Goal: Task Accomplishment & Management: Manage account settings

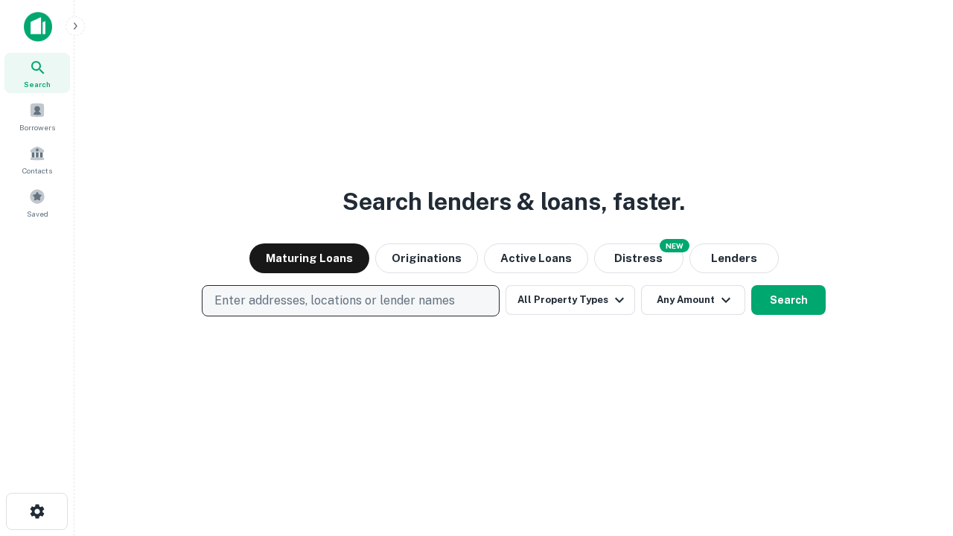
click at [350, 301] on p "Enter addresses, locations or lender names" at bounding box center [334, 301] width 240 height 18
type input "**********"
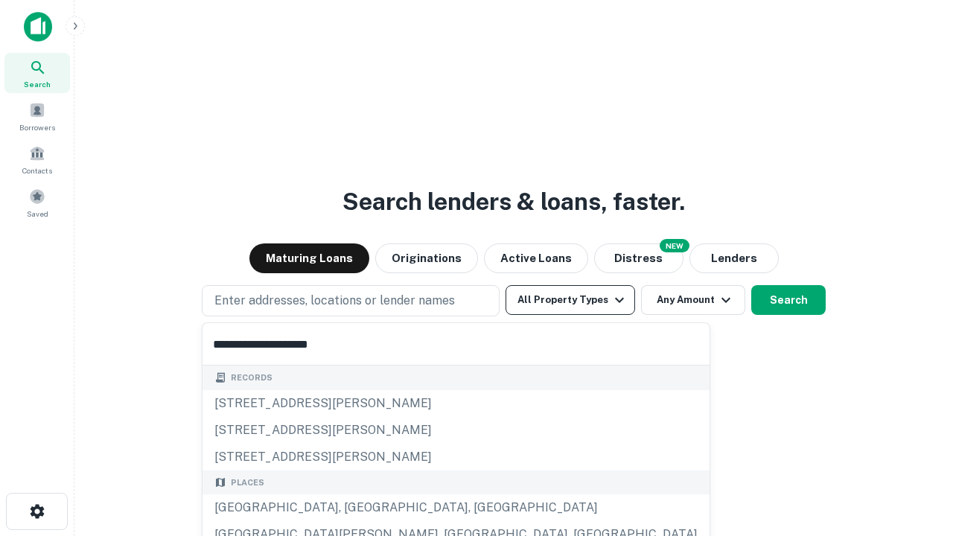
click at [570, 300] on button "All Property Types" at bounding box center [571, 300] width 130 height 30
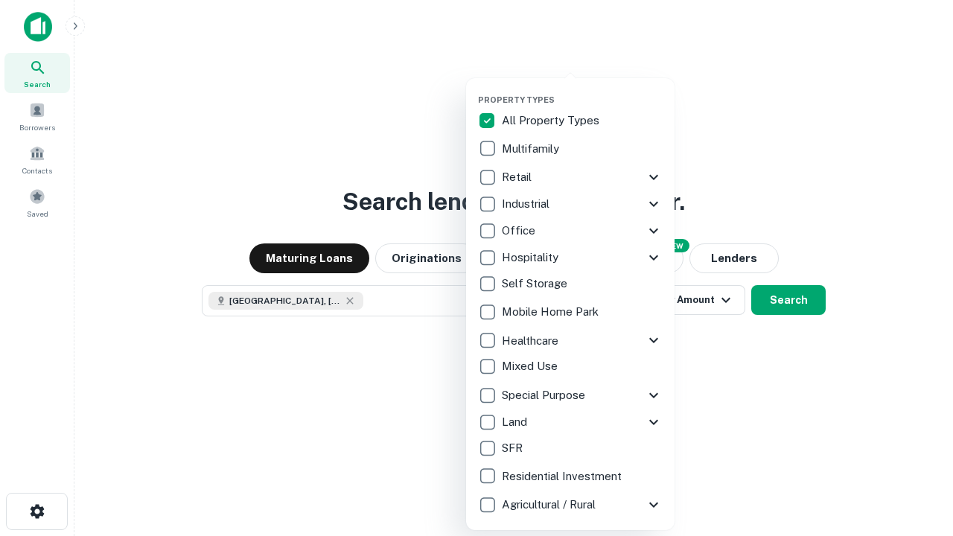
click at [582, 90] on button "button" at bounding box center [582, 90] width 208 height 1
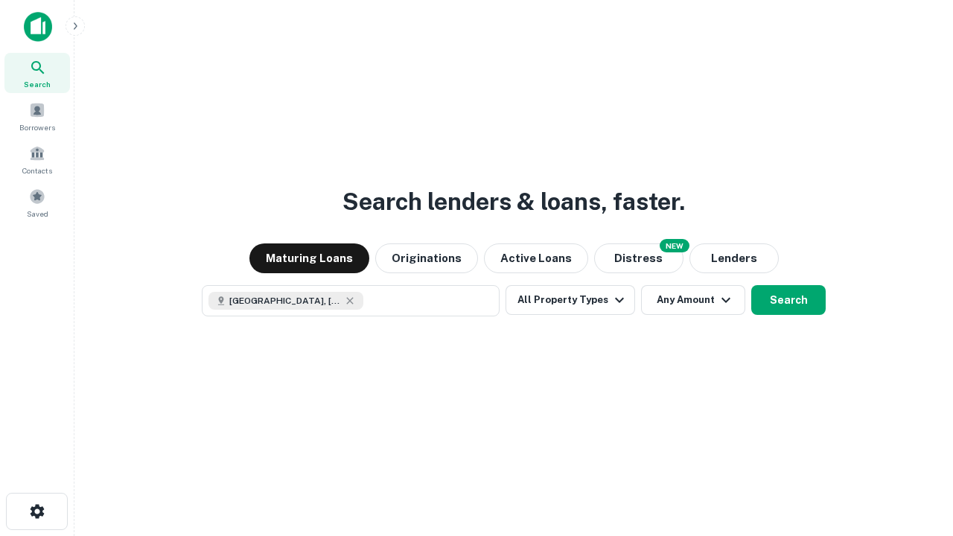
scroll to position [24, 0]
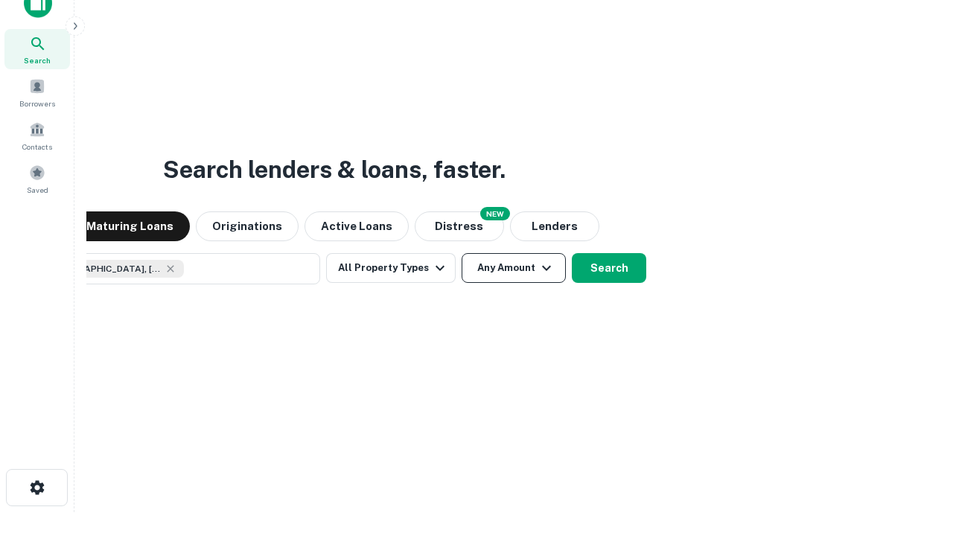
click at [462, 253] on button "Any Amount" at bounding box center [514, 268] width 104 height 30
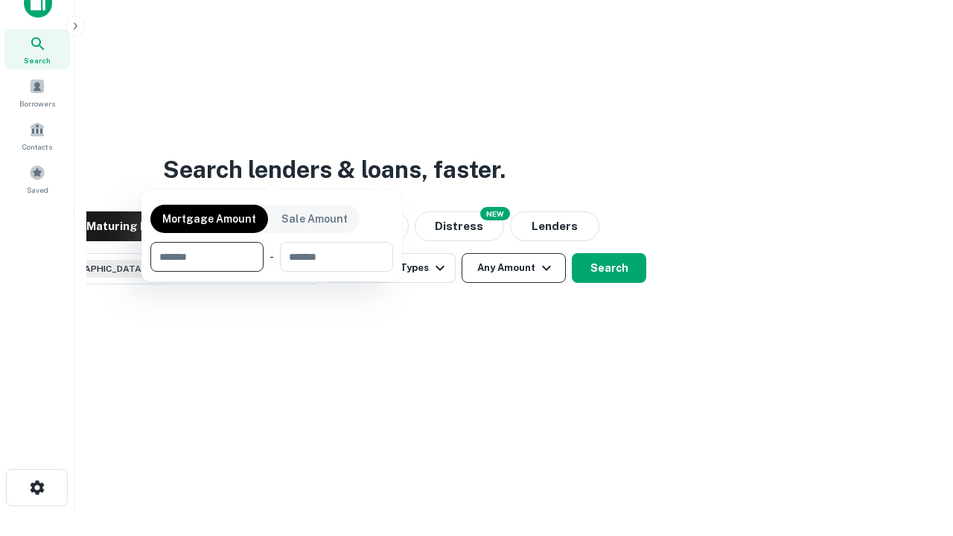
scroll to position [107, 421]
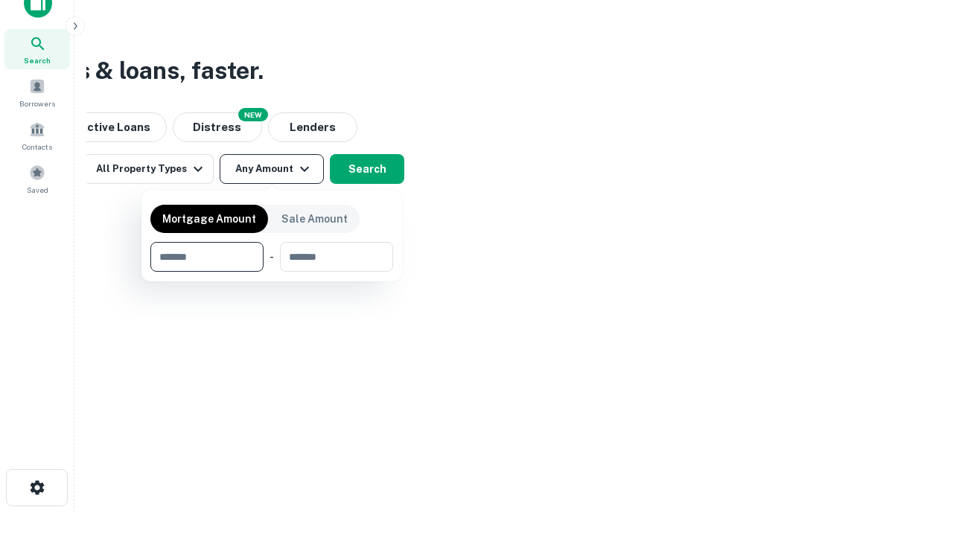
type input "*******"
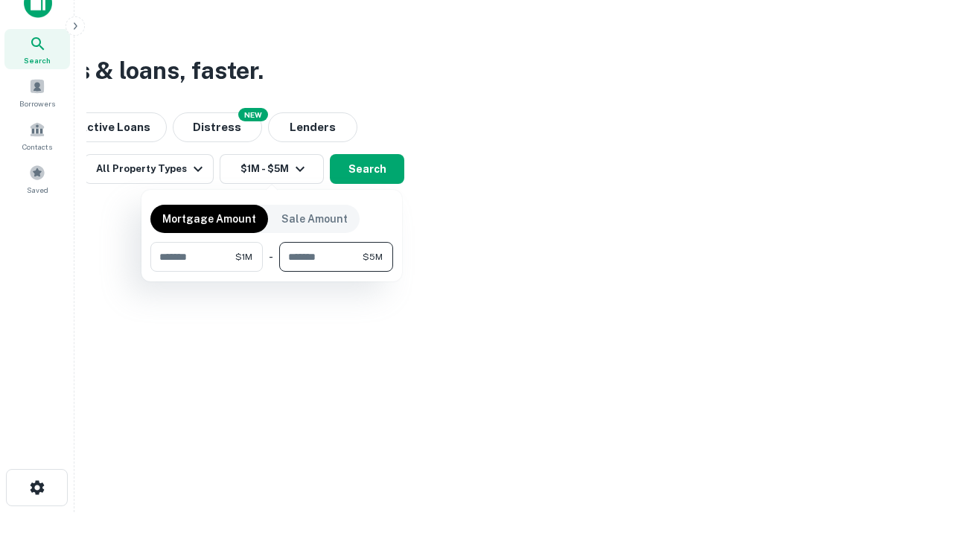
type input "*******"
click at [272, 272] on button "button" at bounding box center [271, 272] width 243 height 1
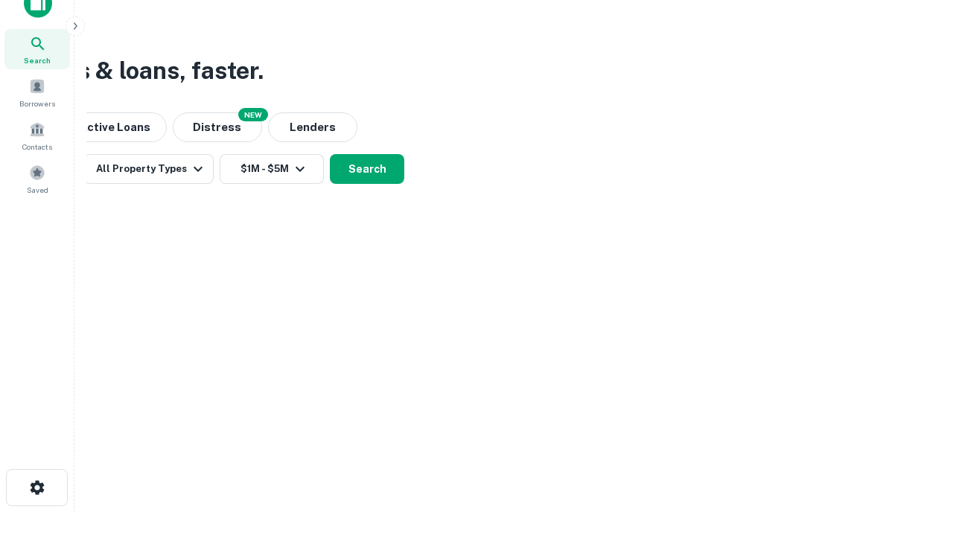
scroll to position [24, 0]
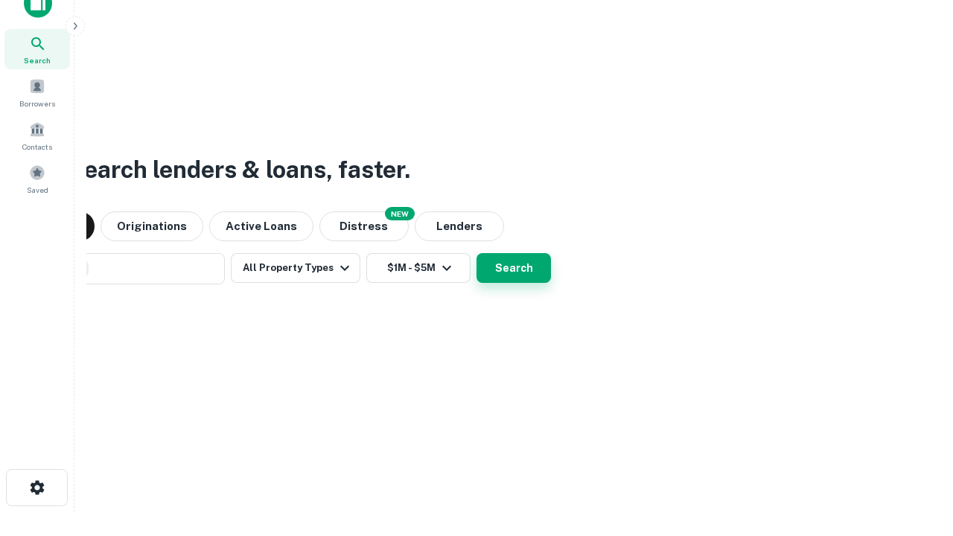
click at [477, 253] on button "Search" at bounding box center [514, 268] width 74 height 30
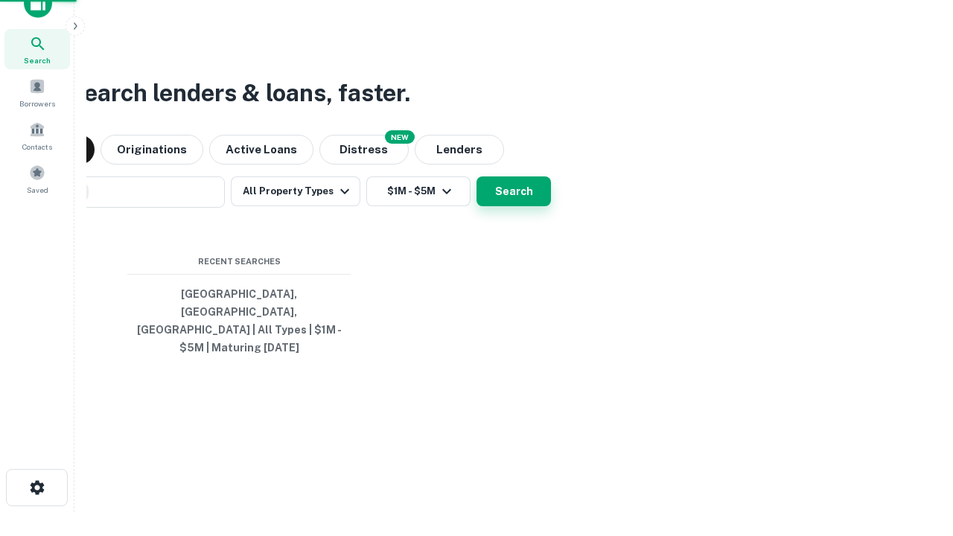
scroll to position [48, 421]
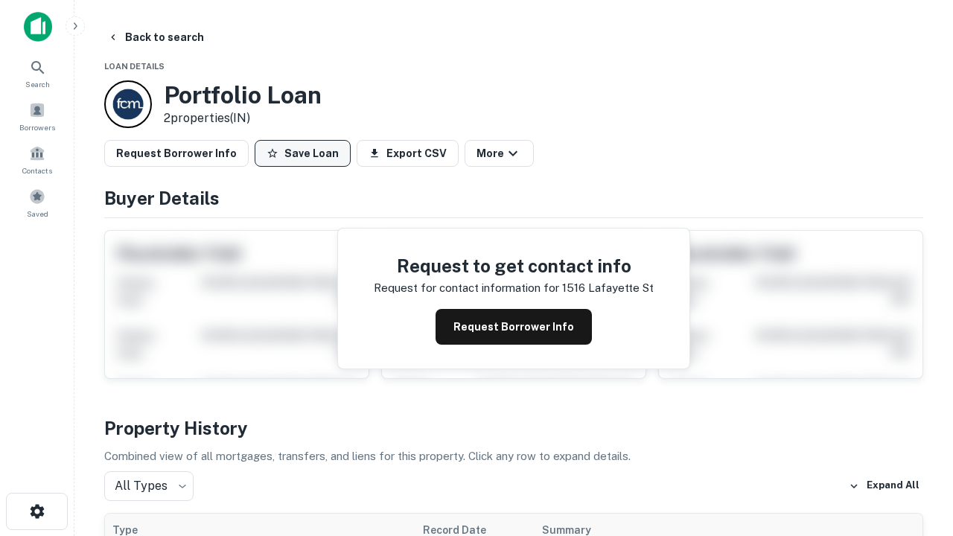
click at [302, 153] on button "Save Loan" at bounding box center [303, 153] width 96 height 27
click at [306, 153] on button "Loan Saved" at bounding box center [306, 153] width 103 height 27
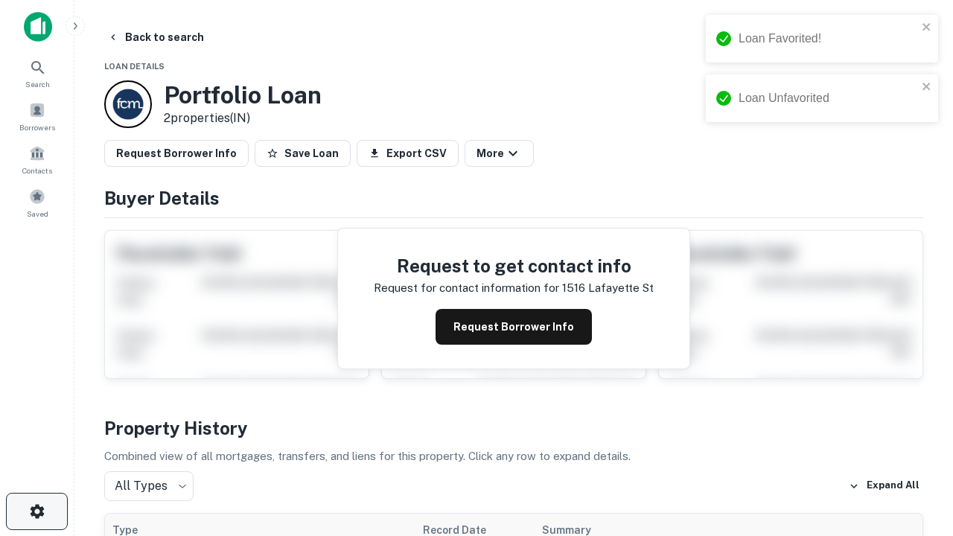
click at [36, 512] on icon "button" at bounding box center [37, 512] width 18 height 18
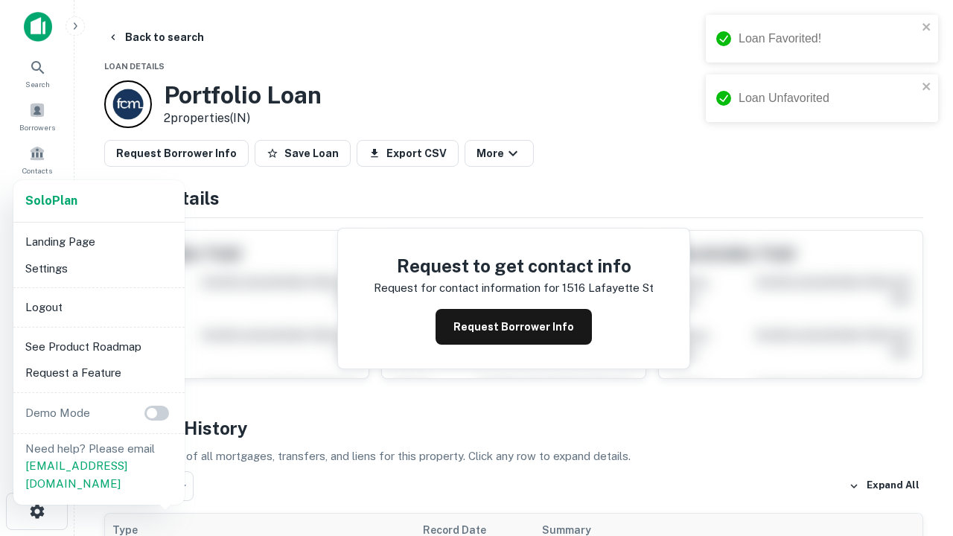
click at [98, 307] on li "Logout" at bounding box center [98, 307] width 159 height 27
